Goal: Task Accomplishment & Management: Manage account settings

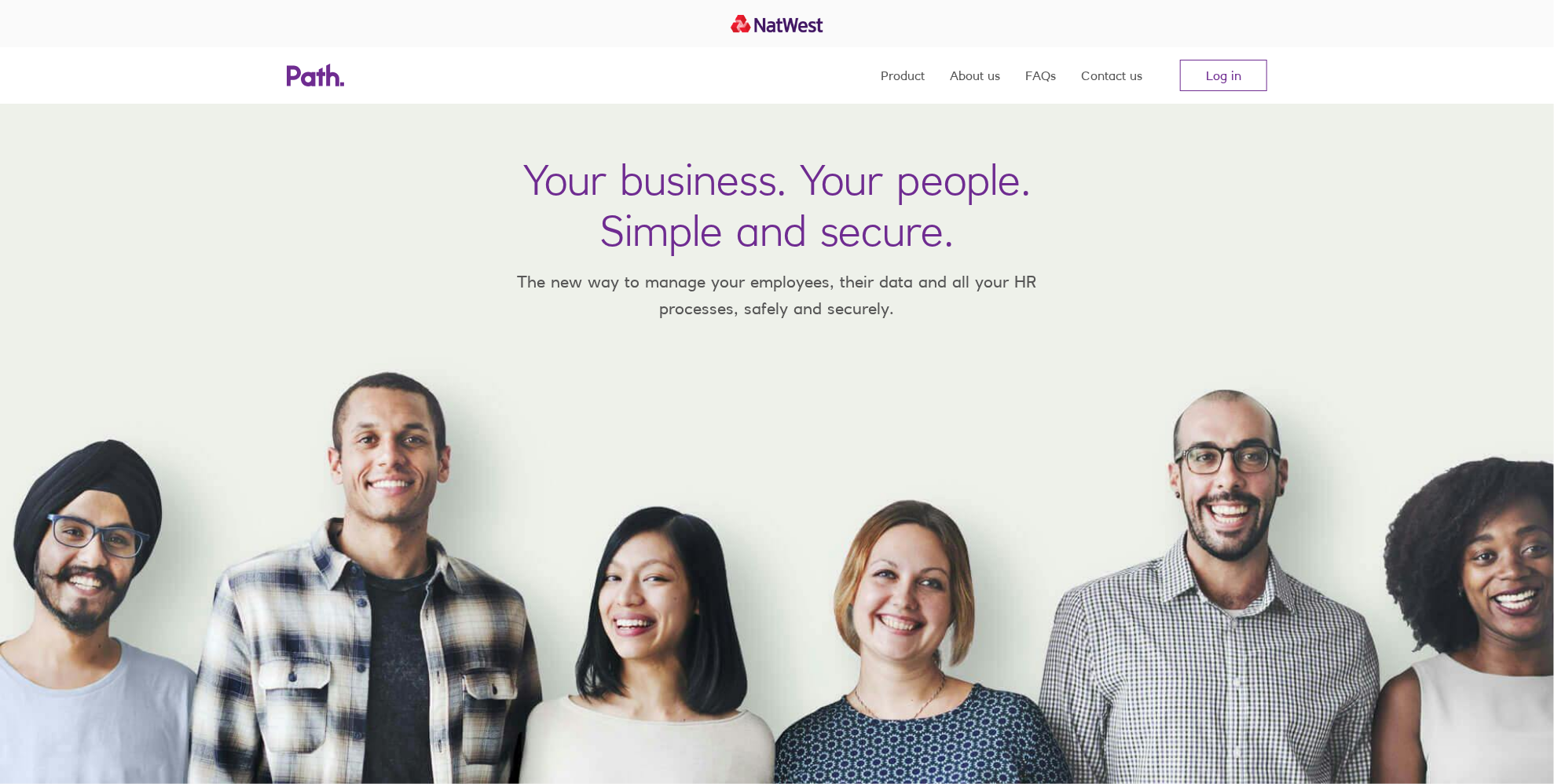
click at [1243, 86] on link "Log in" at bounding box center [1223, 75] width 87 height 31
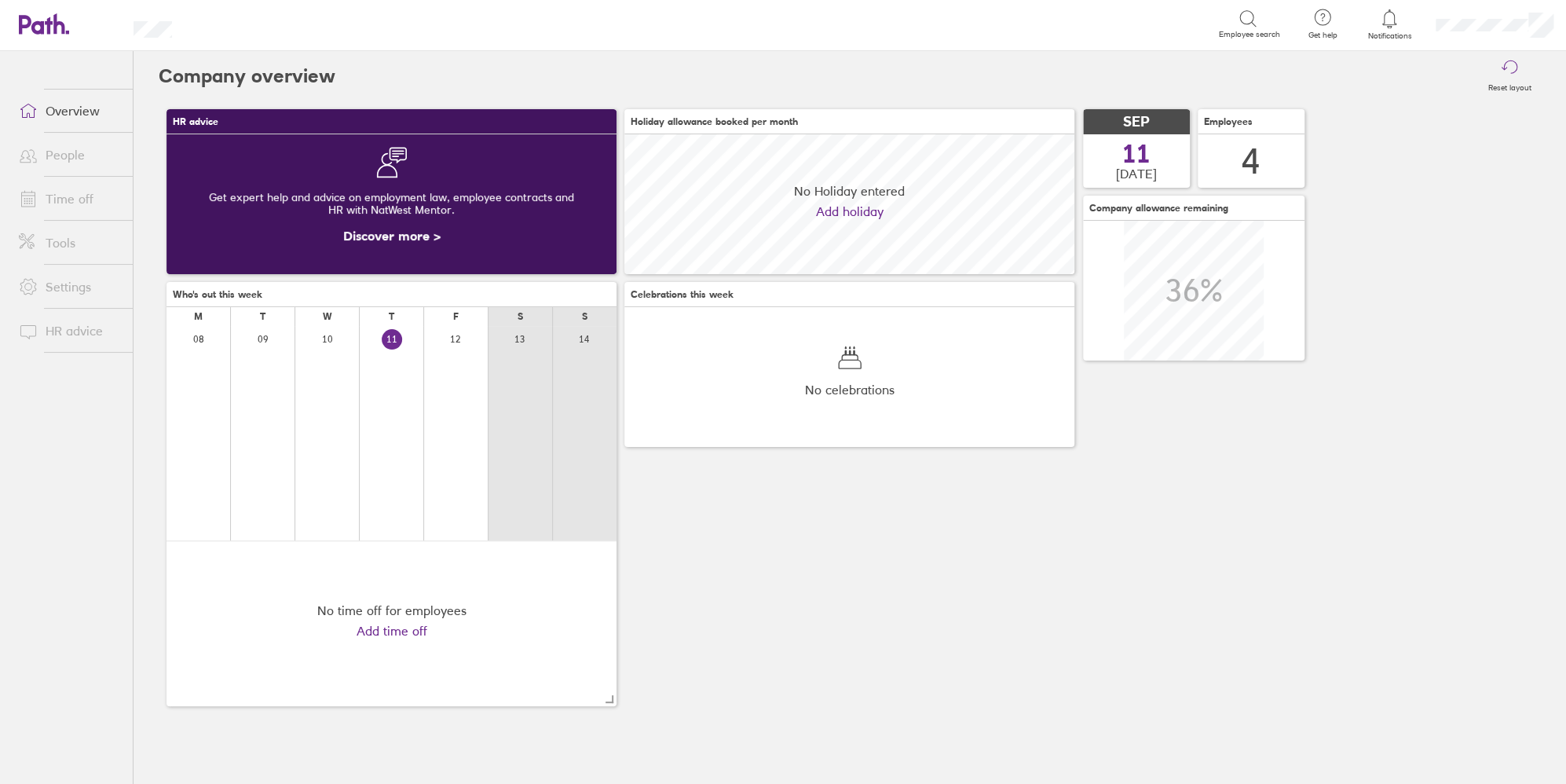
scroll to position [139, 450]
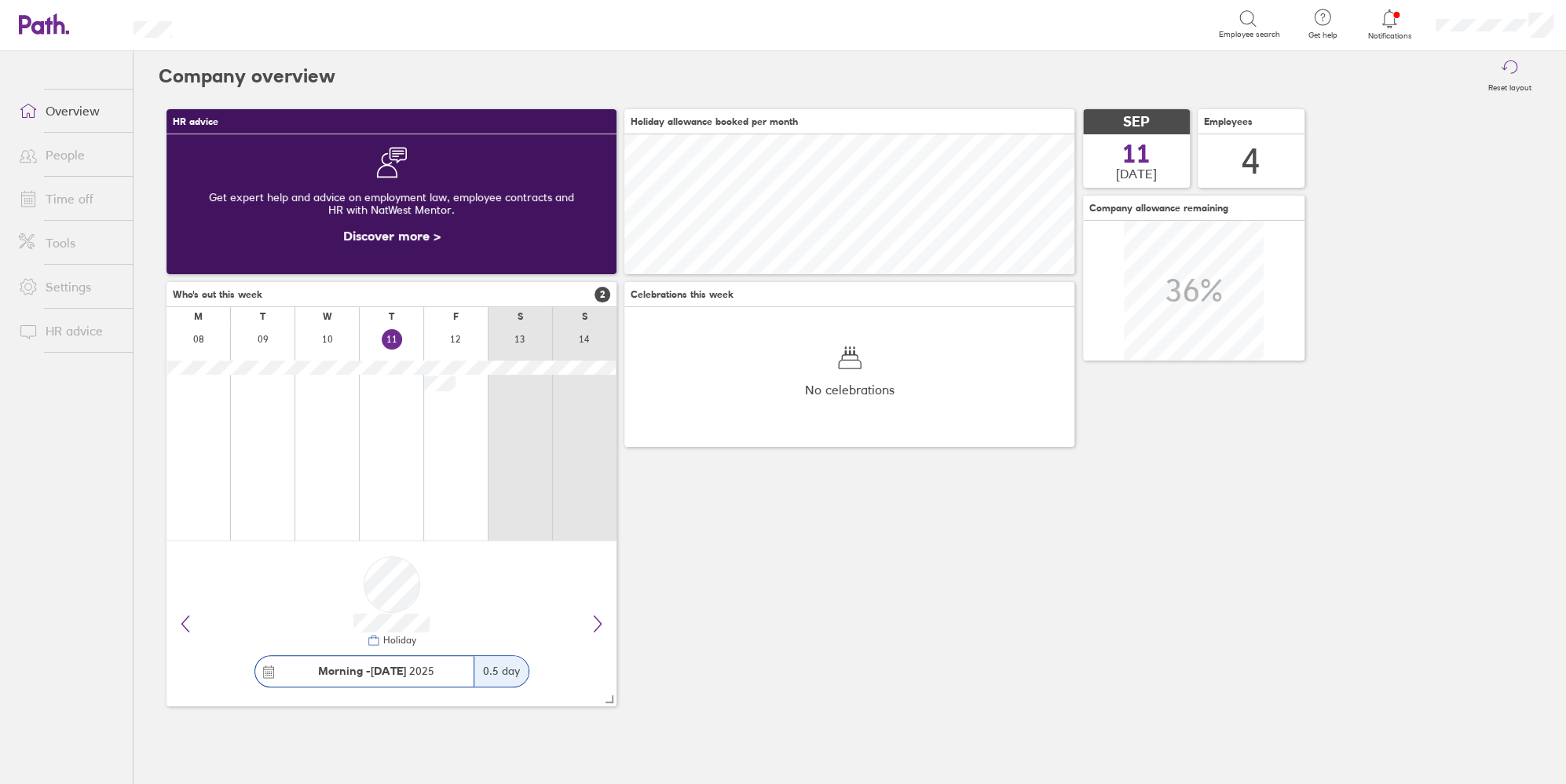
click at [51, 215] on li "Time off" at bounding box center [66, 198] width 133 height 44
click at [54, 199] on link "Time off" at bounding box center [69, 198] width 126 height 31
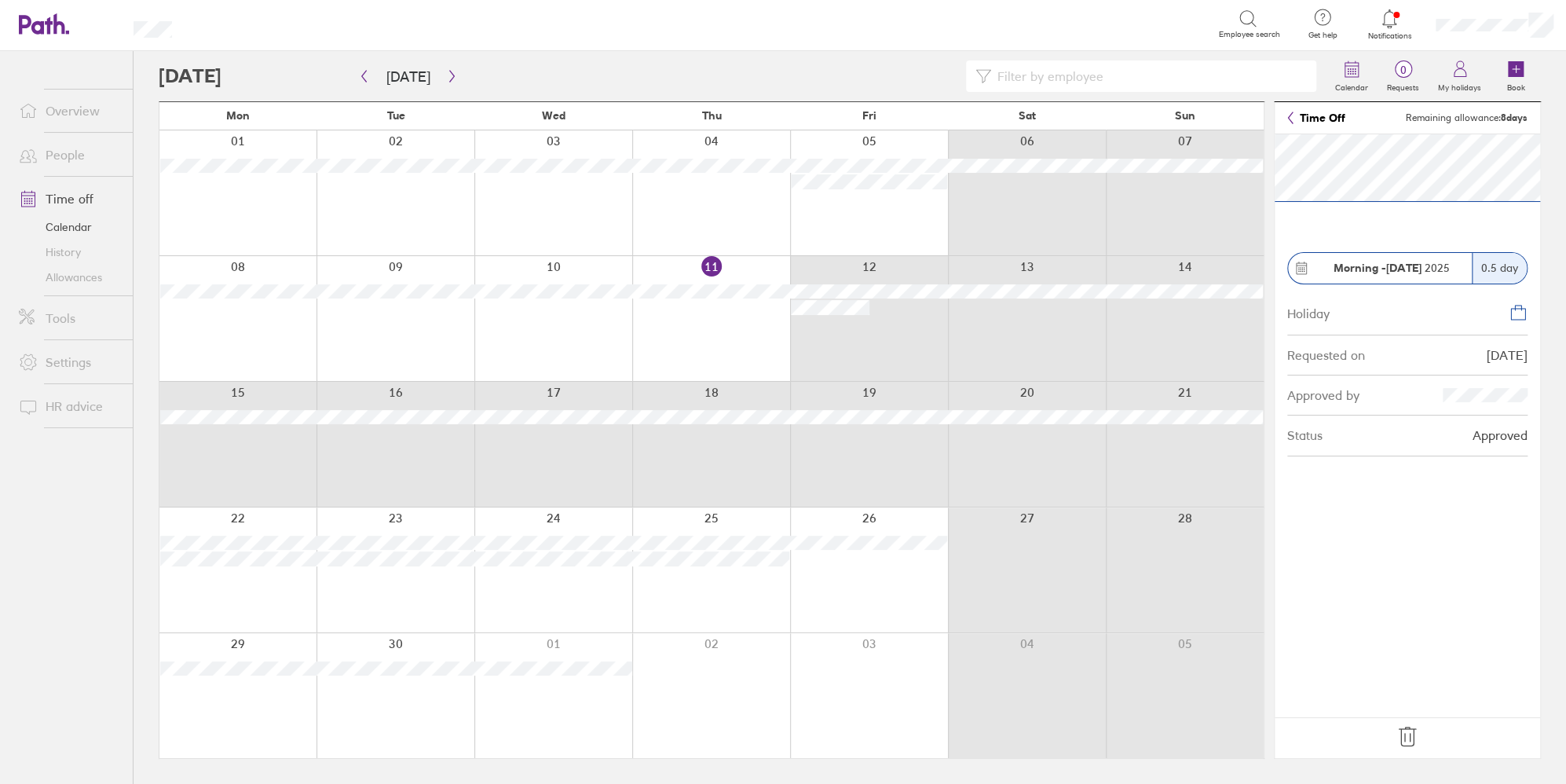
click at [861, 418] on div "Mon Tue Wed Thu Fri Sat Sun 01 02 03 04 05 06 07 08 09 10 11 12 13 14 15 16 17 …" at bounding box center [711, 430] width 1106 height 657
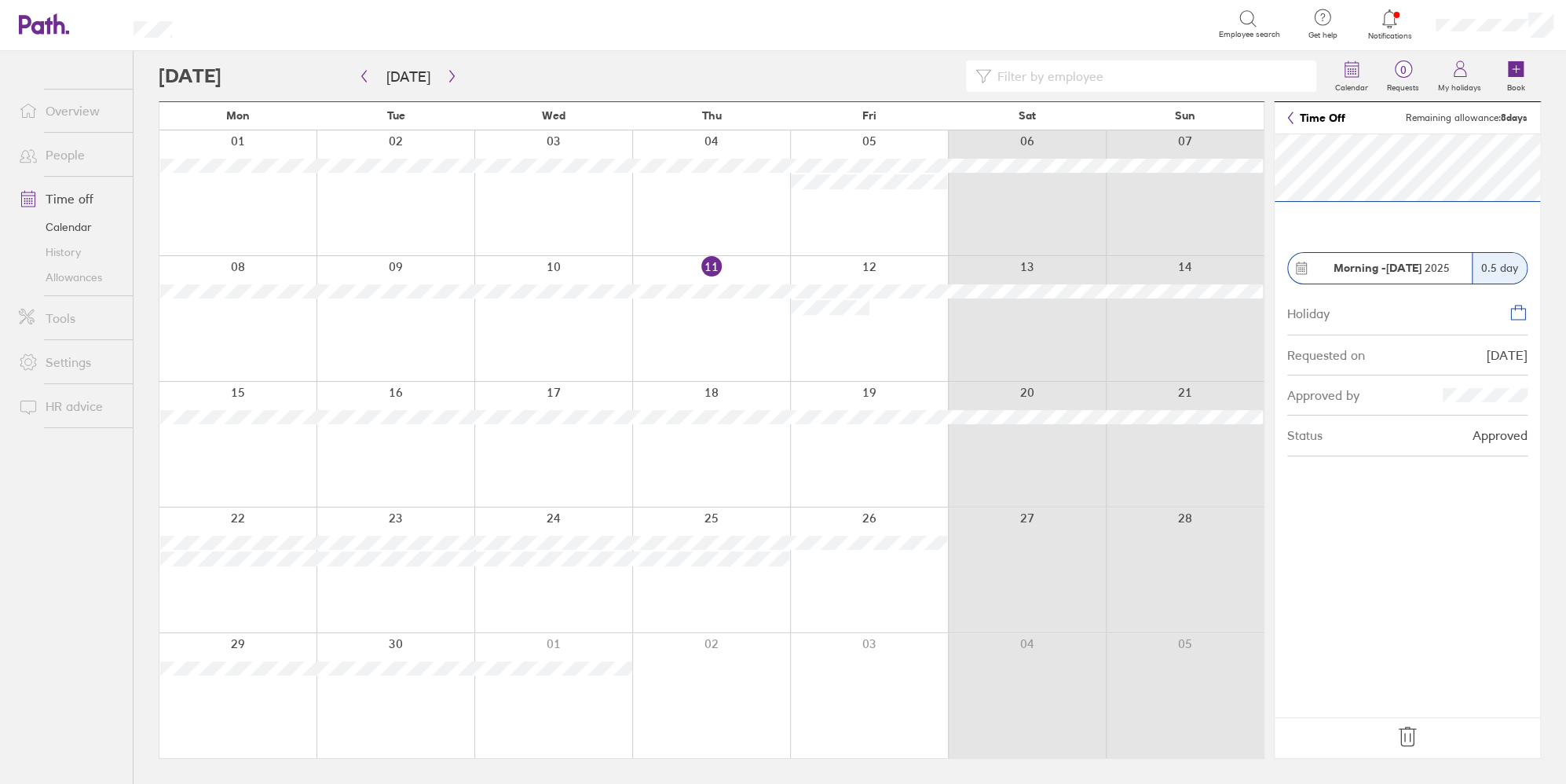
click at [1407, 741] on icon at bounding box center [1407, 737] width 25 height 25
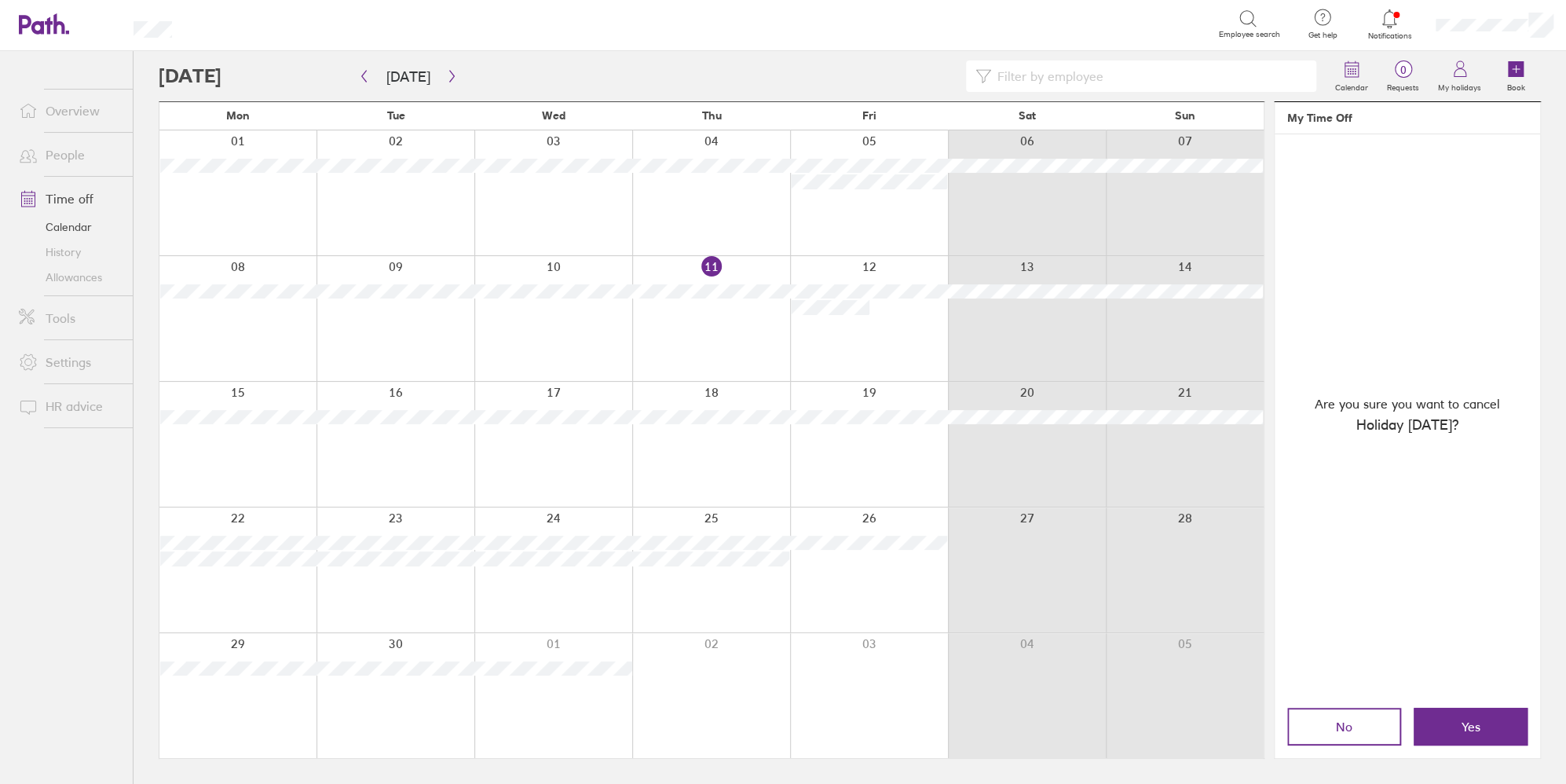
click at [1462, 731] on span "Yes" at bounding box center [1471, 726] width 19 height 14
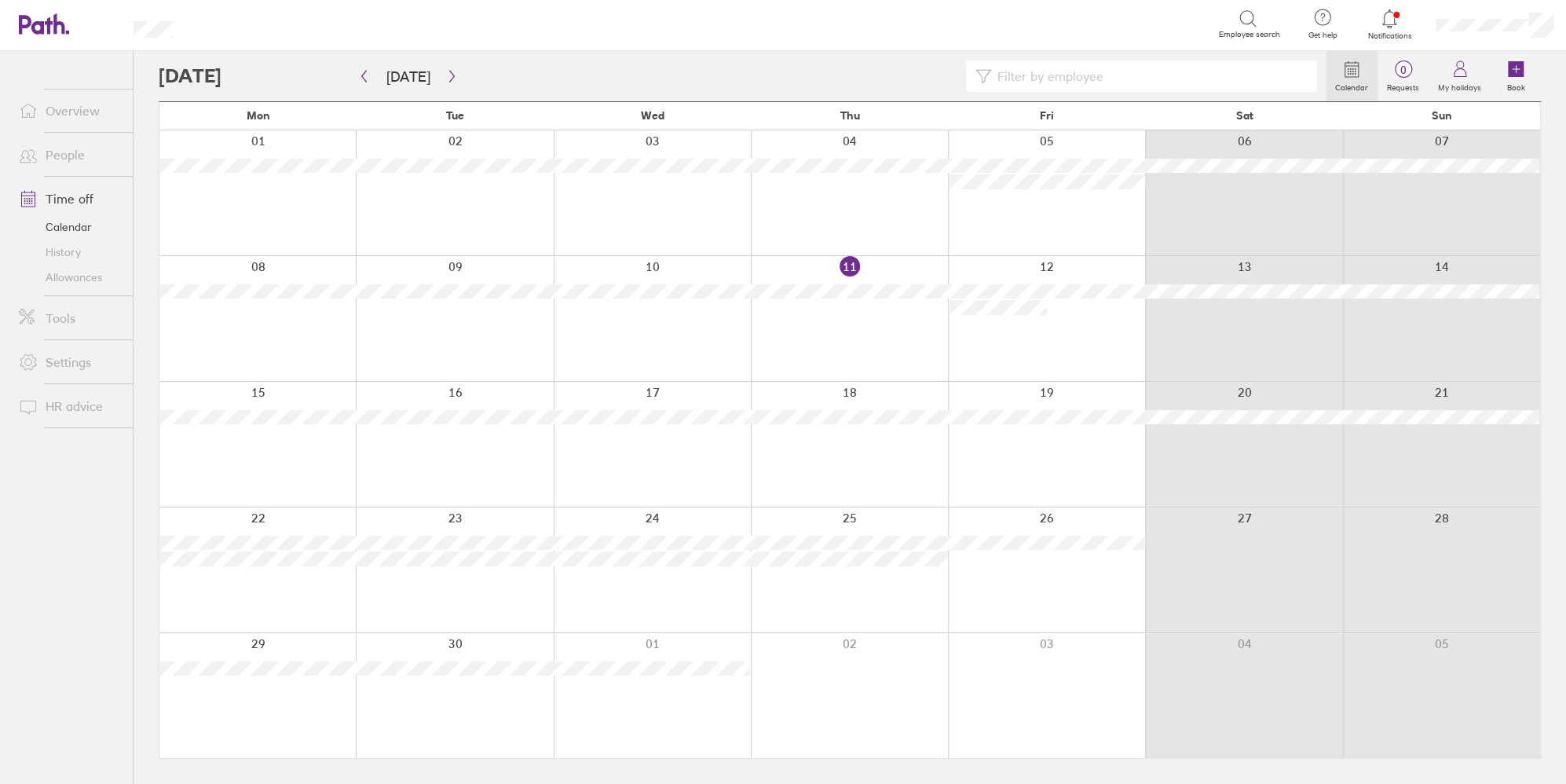
click at [1038, 670] on div at bounding box center [1046, 695] width 198 height 125
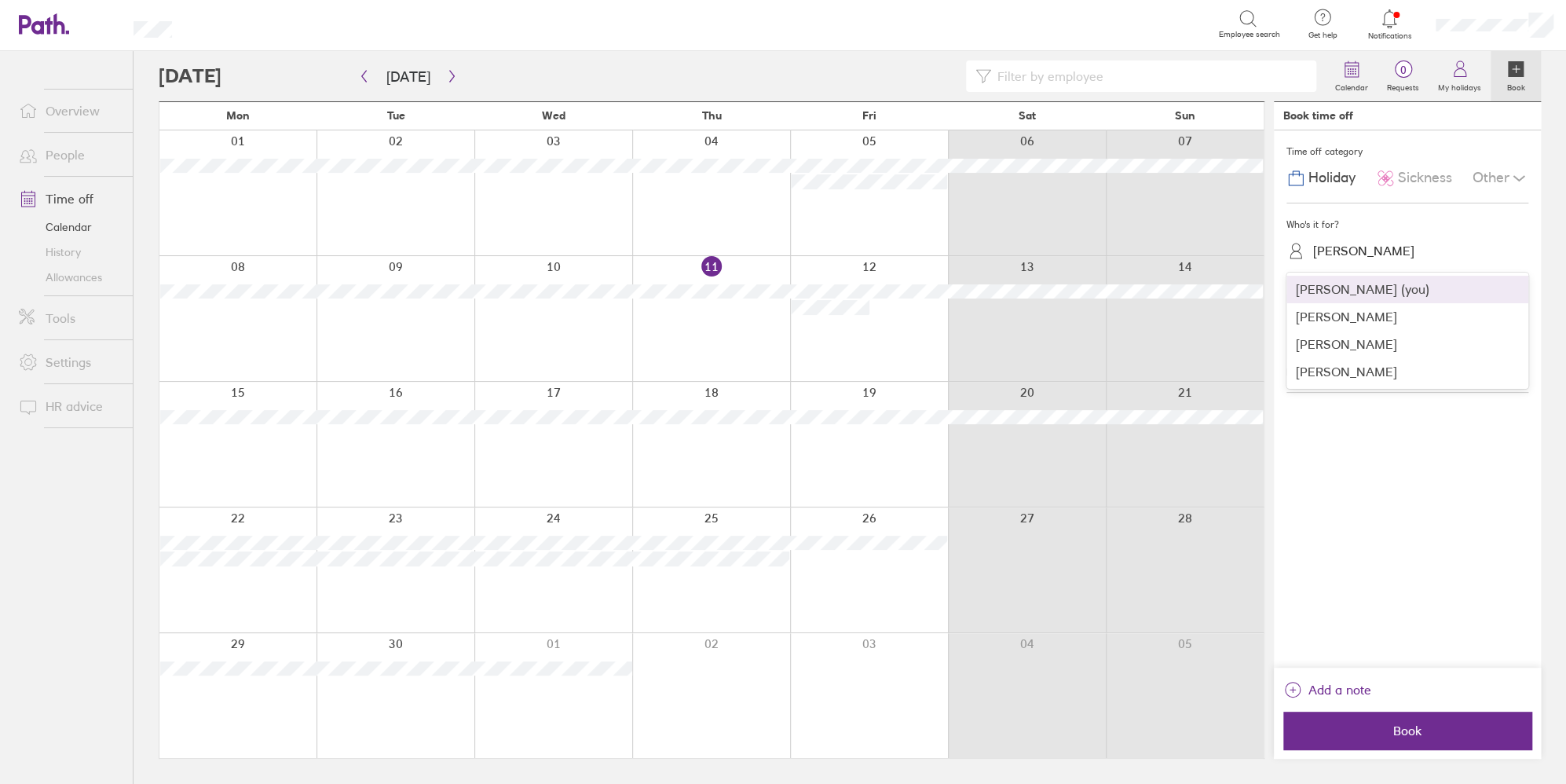
click at [1340, 251] on div "[PERSON_NAME]" at bounding box center [1364, 251] width 102 height 15
click at [1335, 327] on div "[PERSON_NAME]" at bounding box center [1407, 317] width 242 height 27
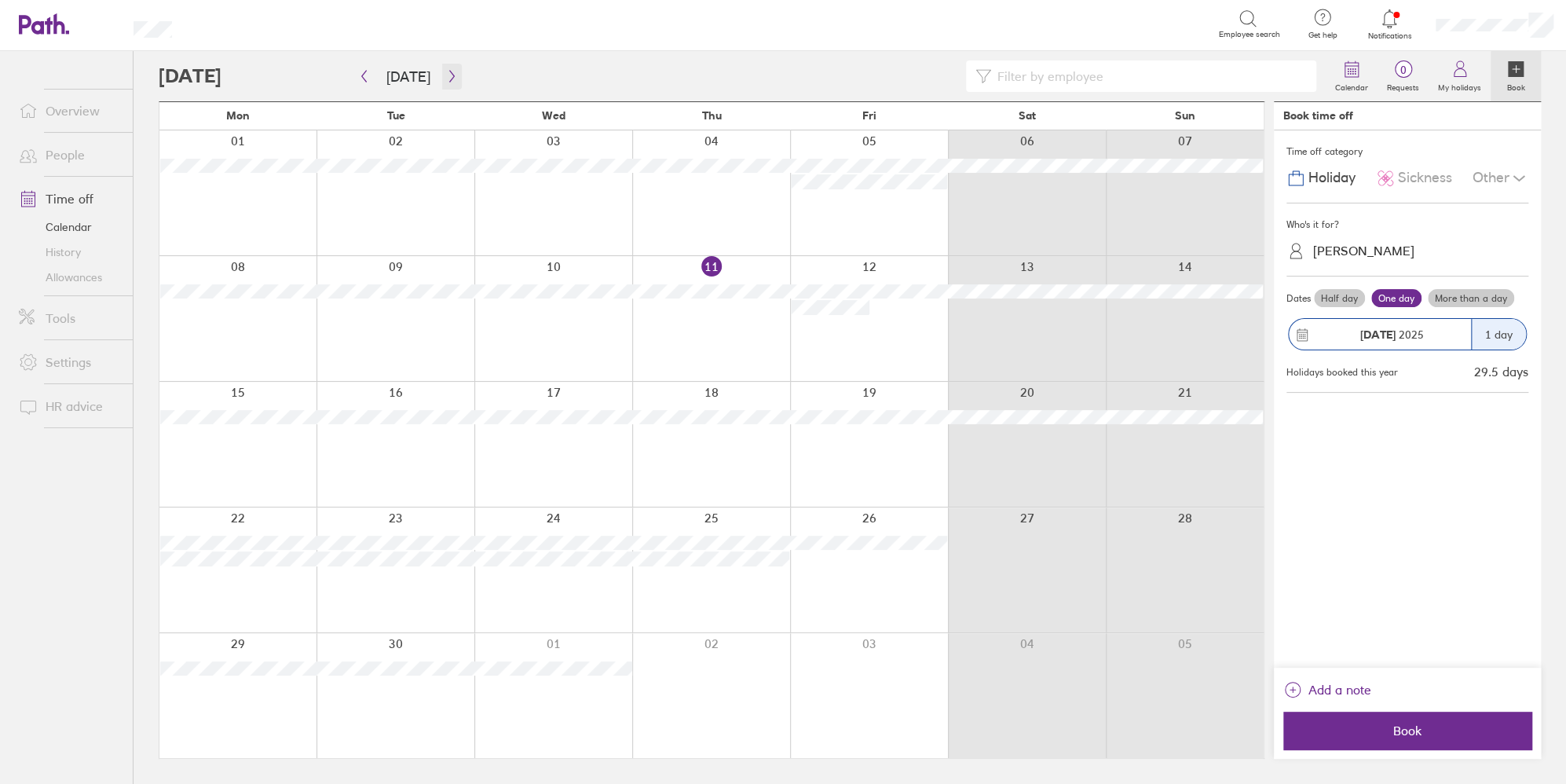
click at [446, 74] on icon "button" at bounding box center [452, 75] width 12 height 13
click at [360, 70] on icon "button" at bounding box center [364, 75] width 12 height 13
click at [887, 587] on div at bounding box center [869, 570] width 158 height 125
click at [1416, 731] on span "Book" at bounding box center [1407, 730] width 226 height 14
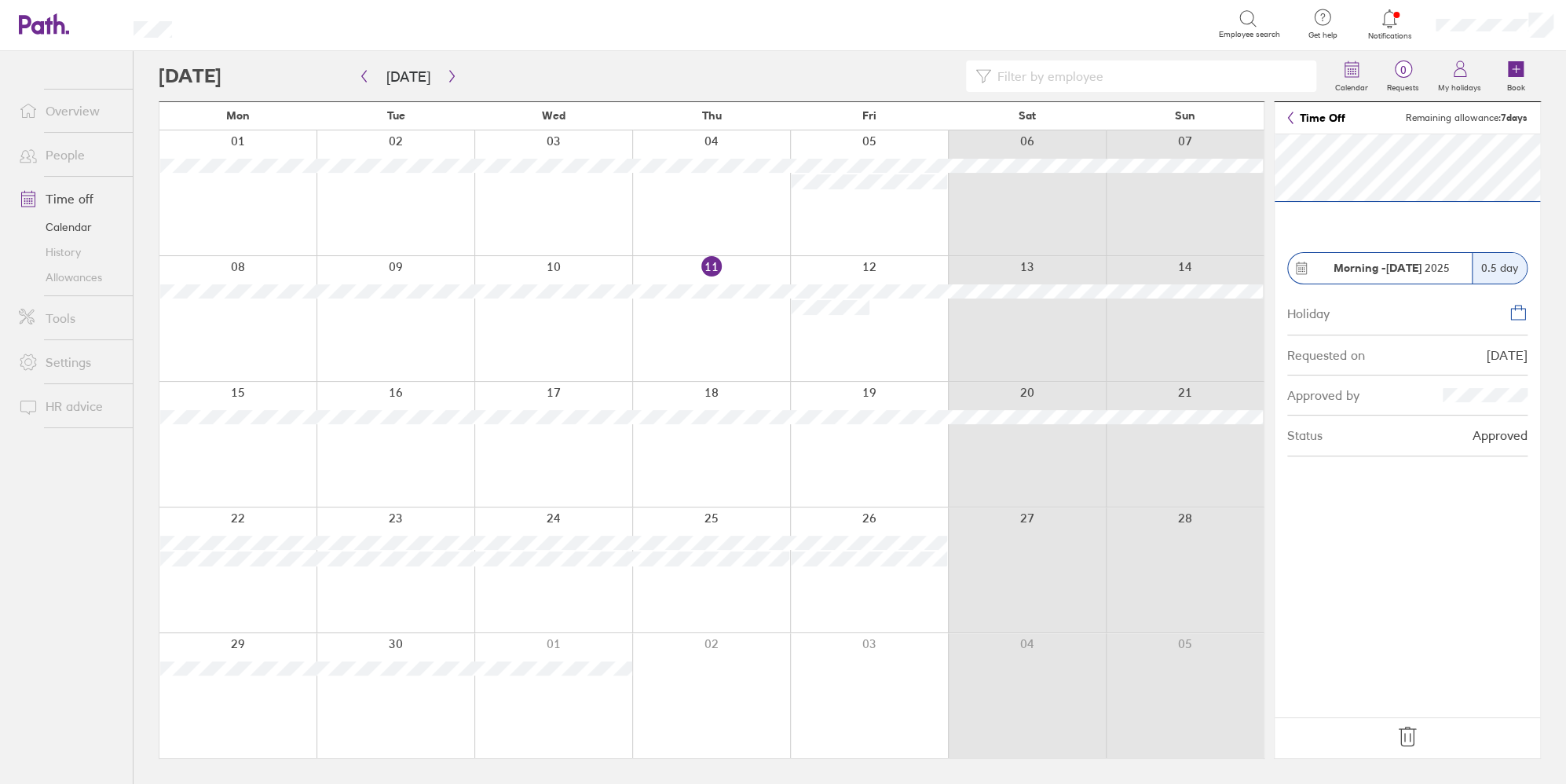
click at [1395, 734] on icon at bounding box center [1407, 737] width 25 height 25
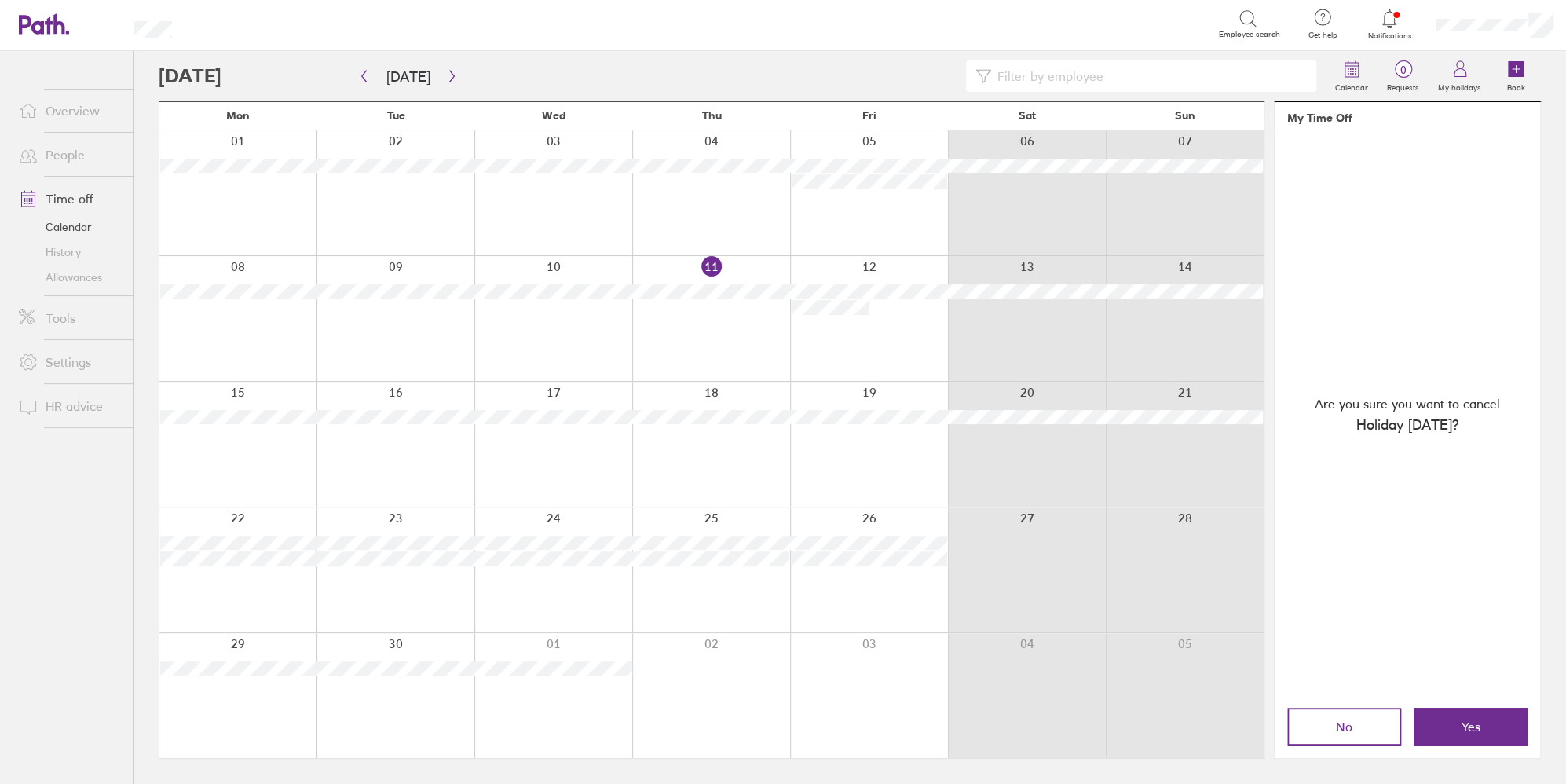
click at [1462, 727] on span "Yes" at bounding box center [1471, 726] width 19 height 14
